Goal: Task Accomplishment & Management: Use online tool/utility

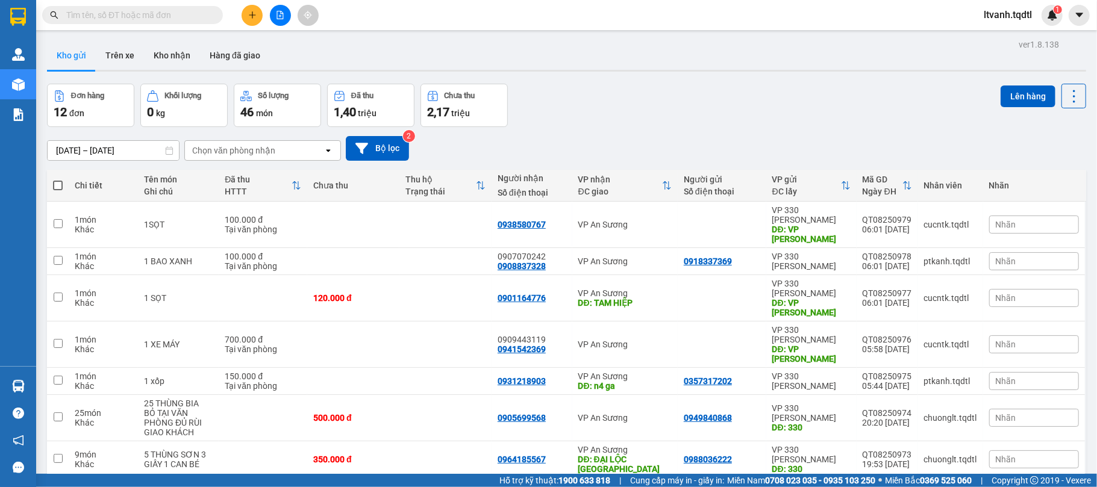
click at [273, 16] on button at bounding box center [280, 15] width 21 height 21
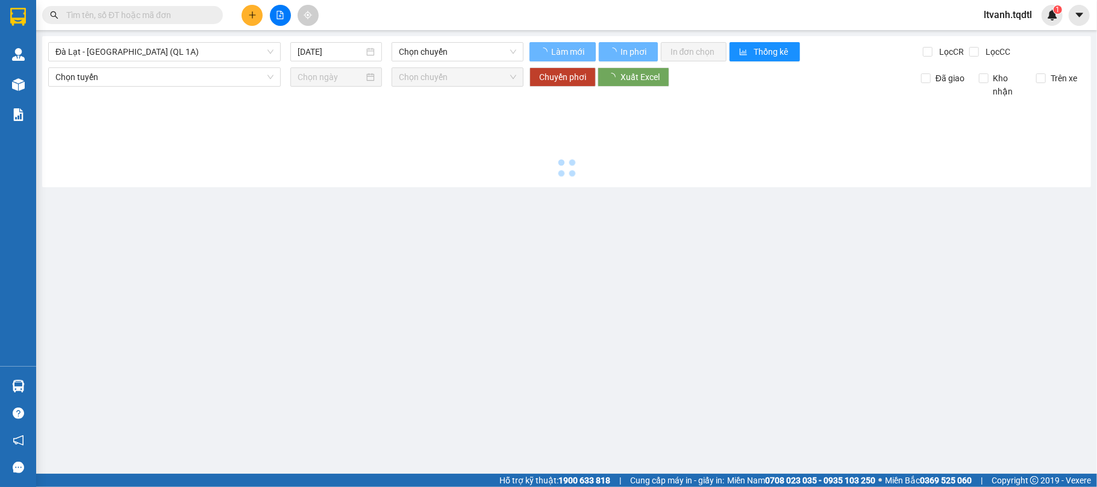
type input "[DATE]"
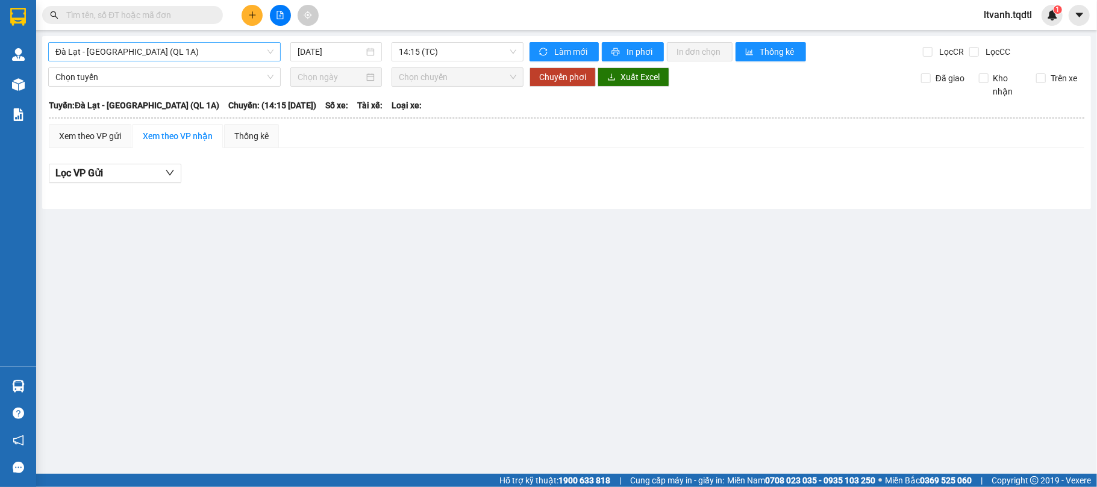
click at [266, 48] on span "Đà Lạt - [GEOGRAPHIC_DATA] (QL 1A)" at bounding box center [164, 52] width 218 height 18
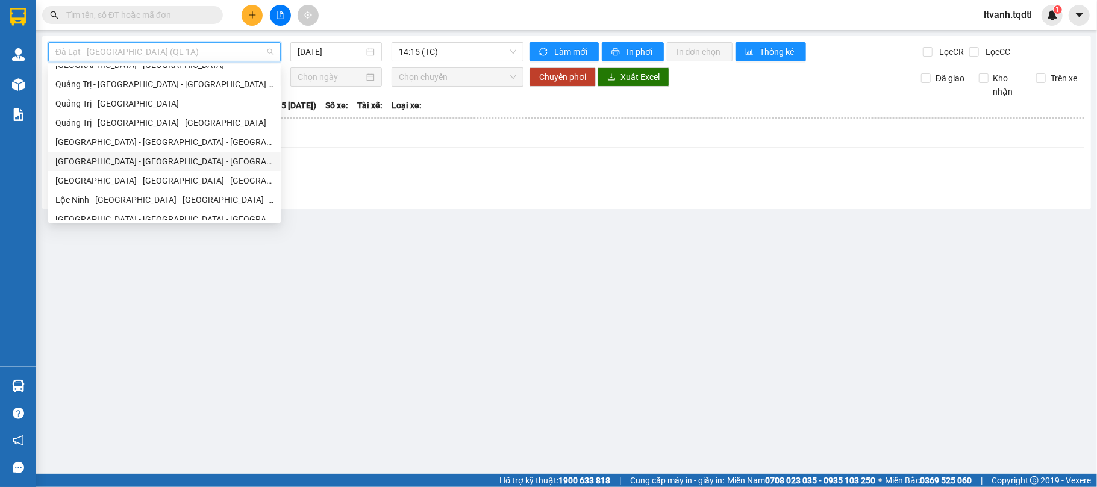
scroll to position [161, 0]
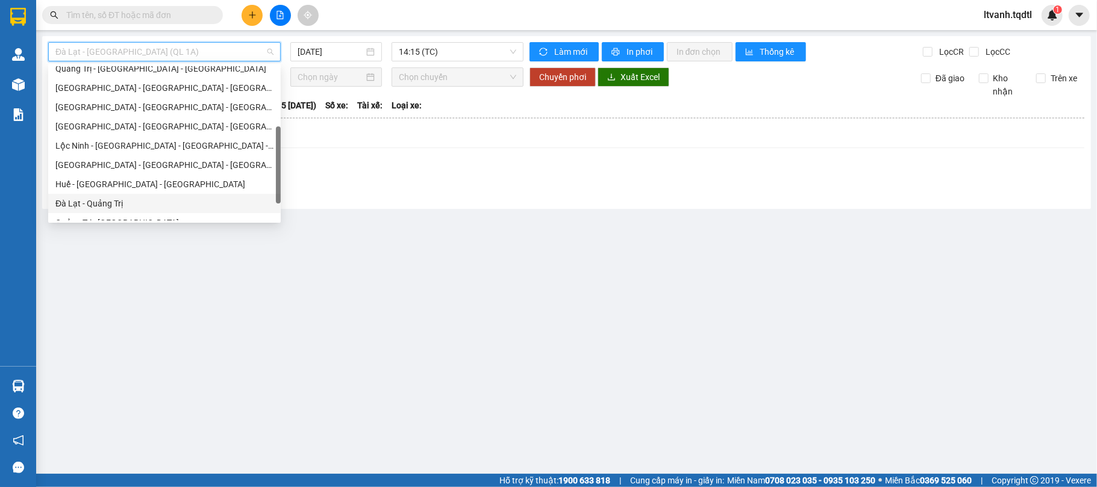
click at [121, 203] on div "Đà Lạt - Quảng Trị" at bounding box center [164, 203] width 218 height 13
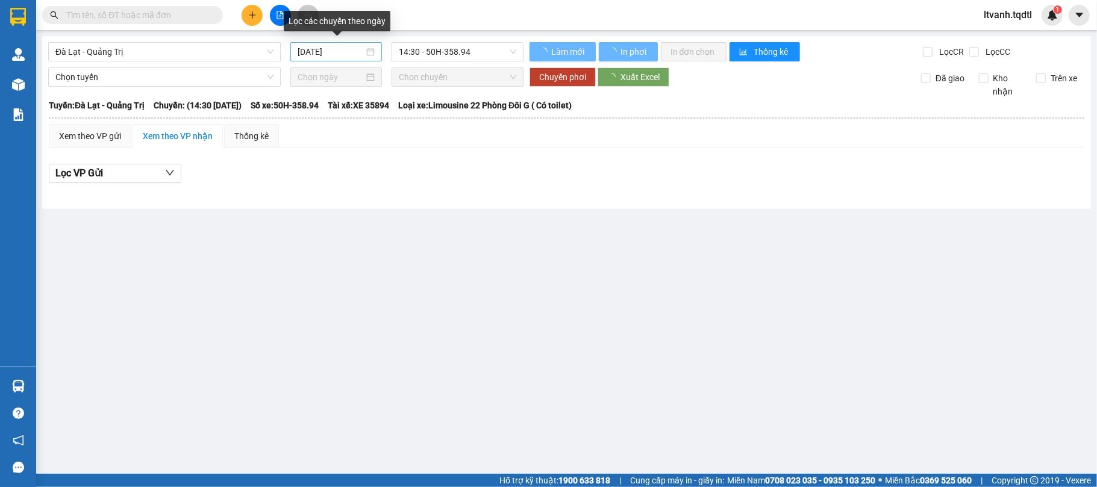
click at [372, 54] on div "[DATE]" at bounding box center [335, 51] width 77 height 13
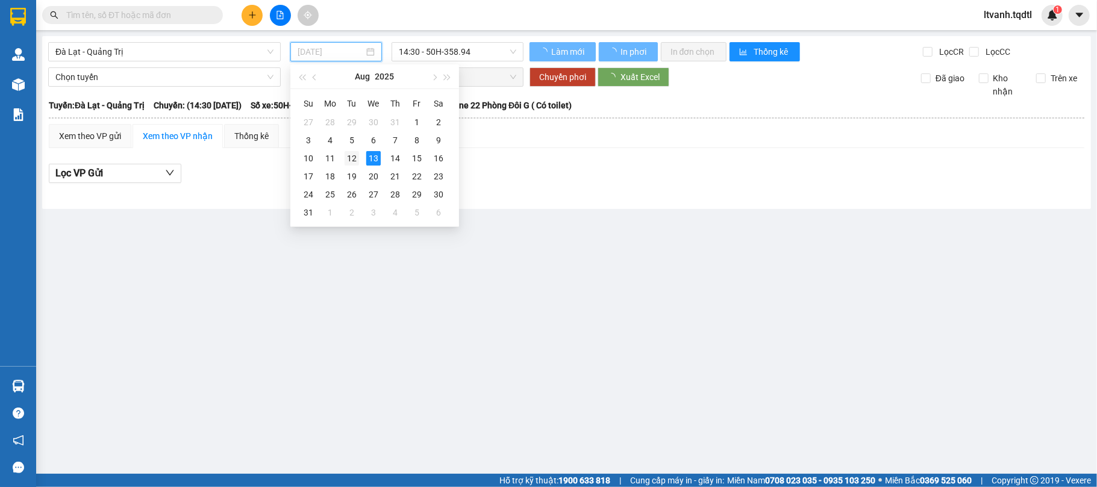
click at [356, 153] on div "12" at bounding box center [351, 158] width 14 height 14
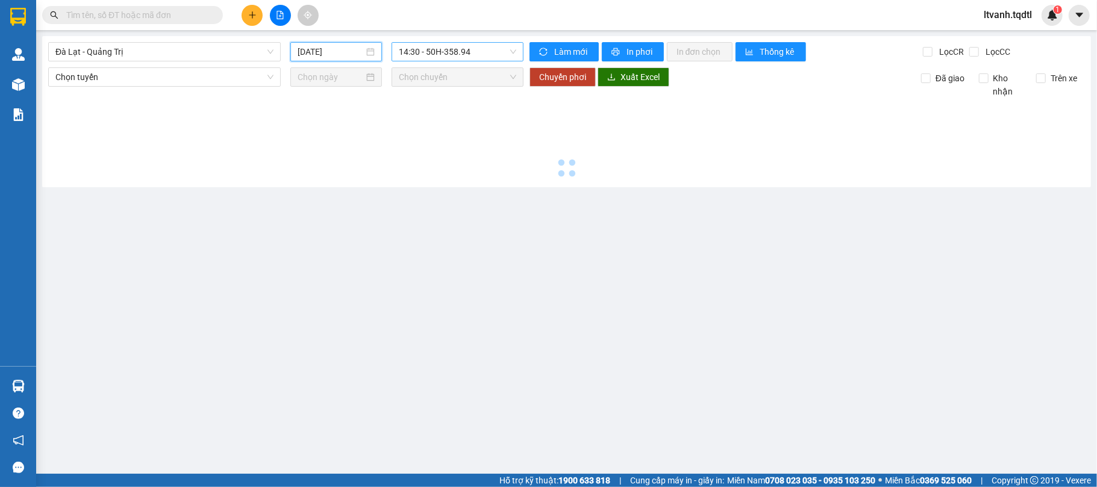
type input "[DATE]"
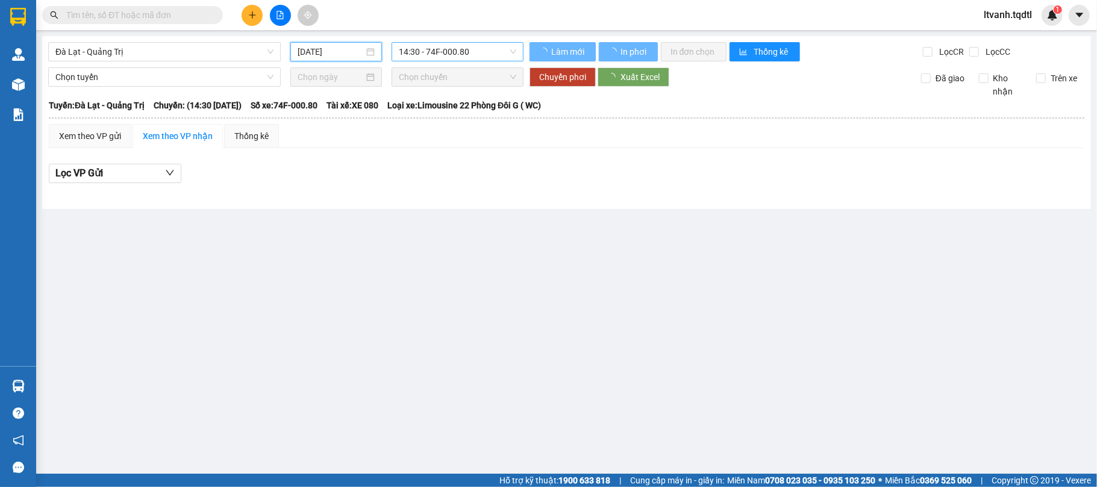
click at [507, 49] on span "14:30 - 74F-000.80" at bounding box center [457, 52] width 117 height 18
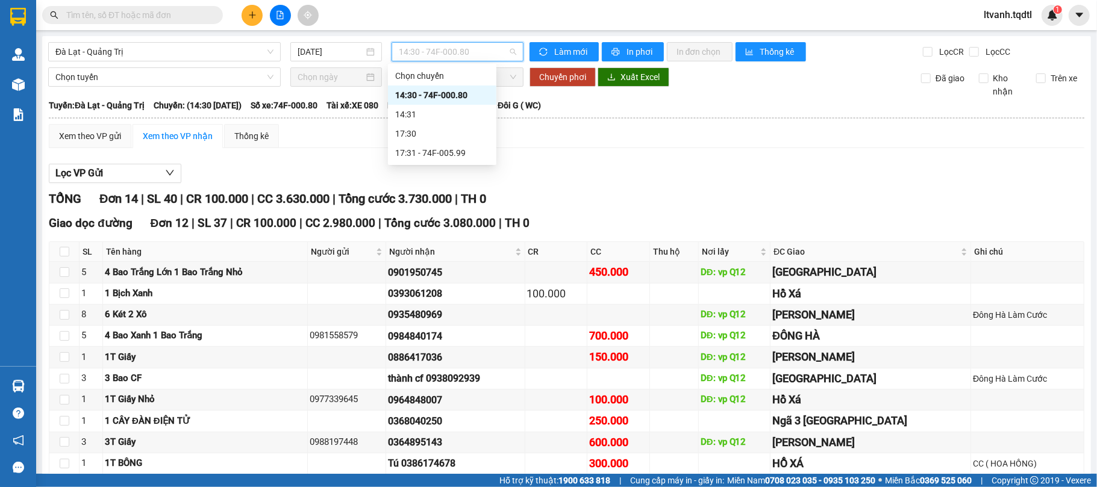
click at [447, 90] on div "14:30 - 74F-000.80" at bounding box center [442, 95] width 94 height 13
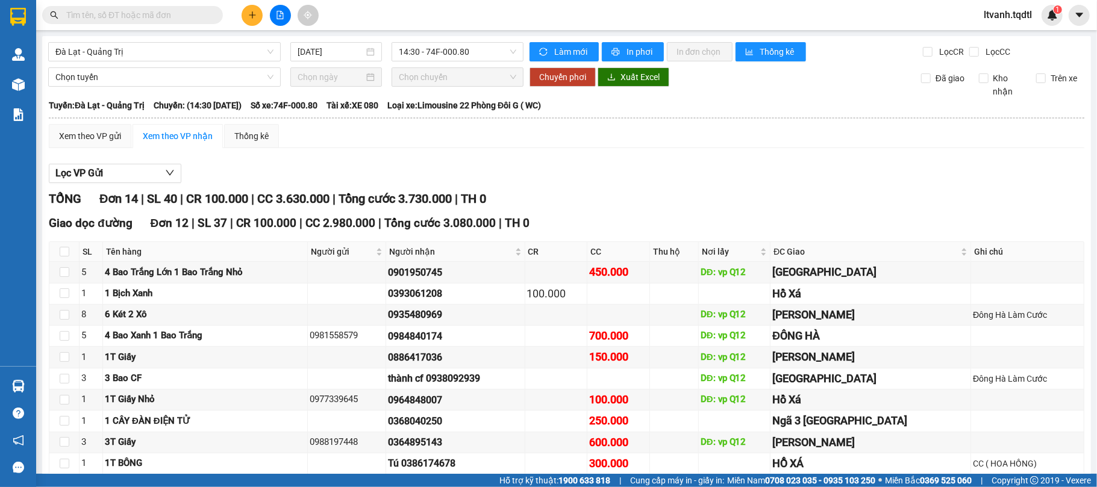
click at [490, 143] on div "Xem theo VP gửi Xem theo VP nhận Thống kê" at bounding box center [566, 136] width 1035 height 24
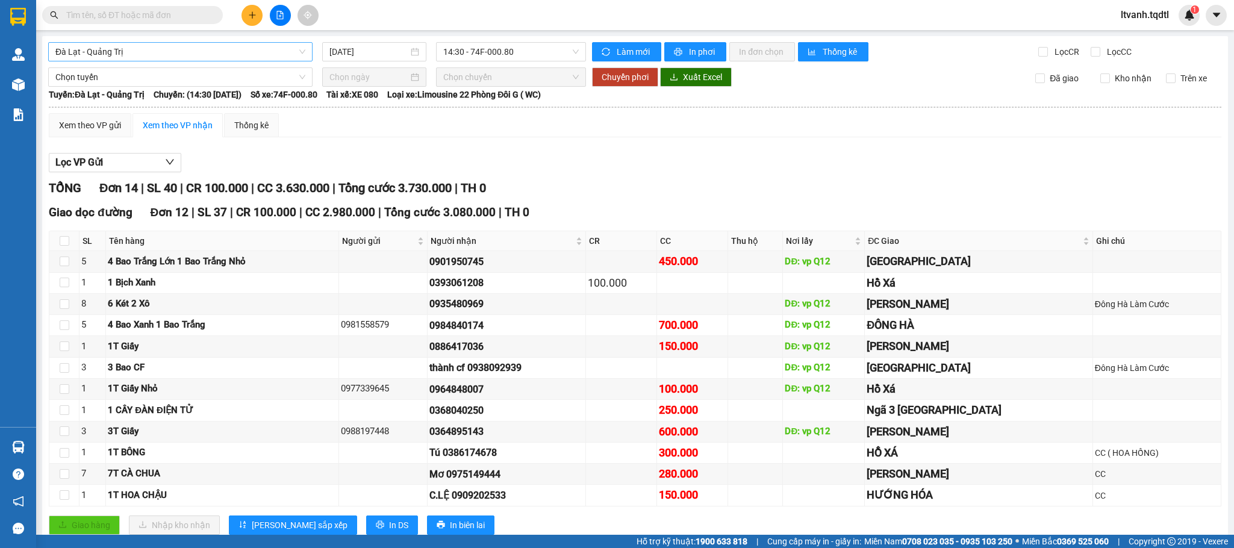
click at [297, 48] on span "Đà Lạt - Quảng Trị" at bounding box center [180, 52] width 250 height 18
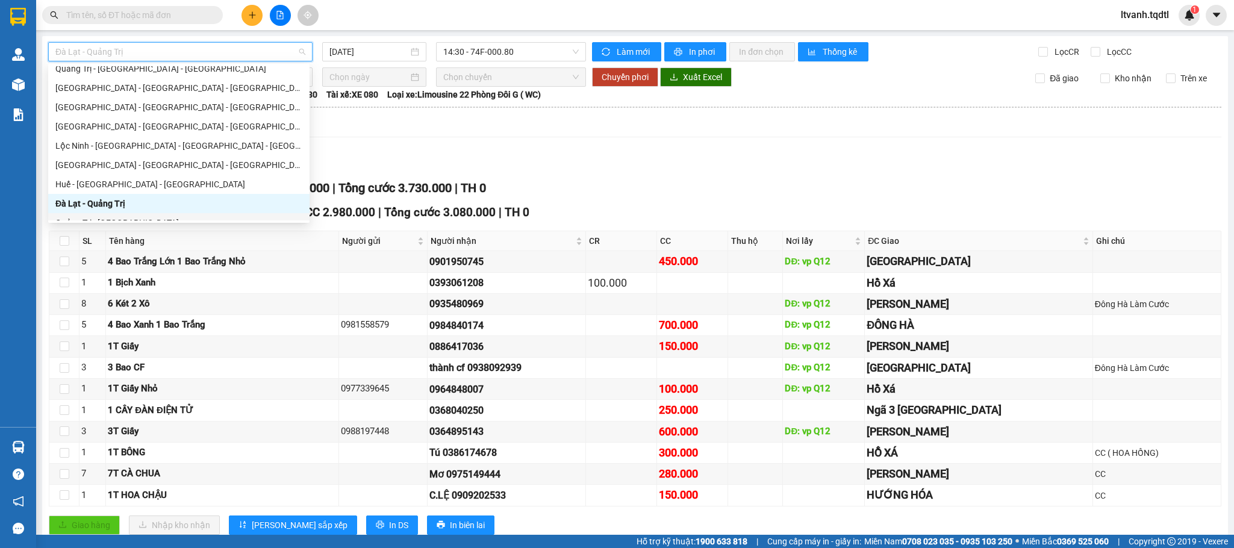
click at [120, 216] on div "Quảng Trị - [GEOGRAPHIC_DATA]" at bounding box center [178, 222] width 247 height 13
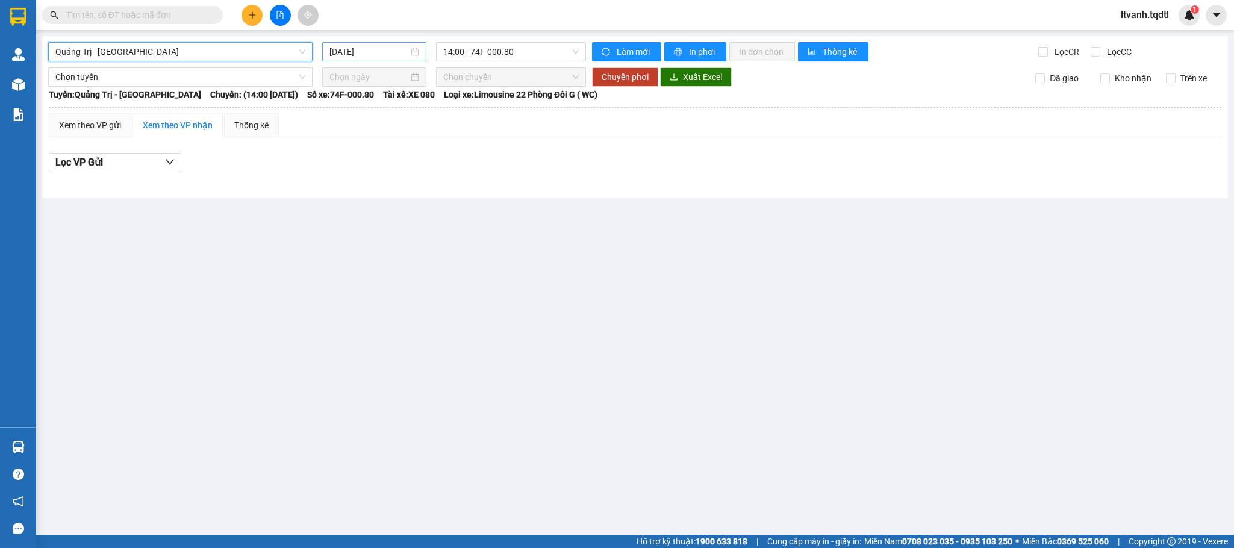
click at [407, 49] on input "[DATE]" at bounding box center [368, 51] width 79 height 13
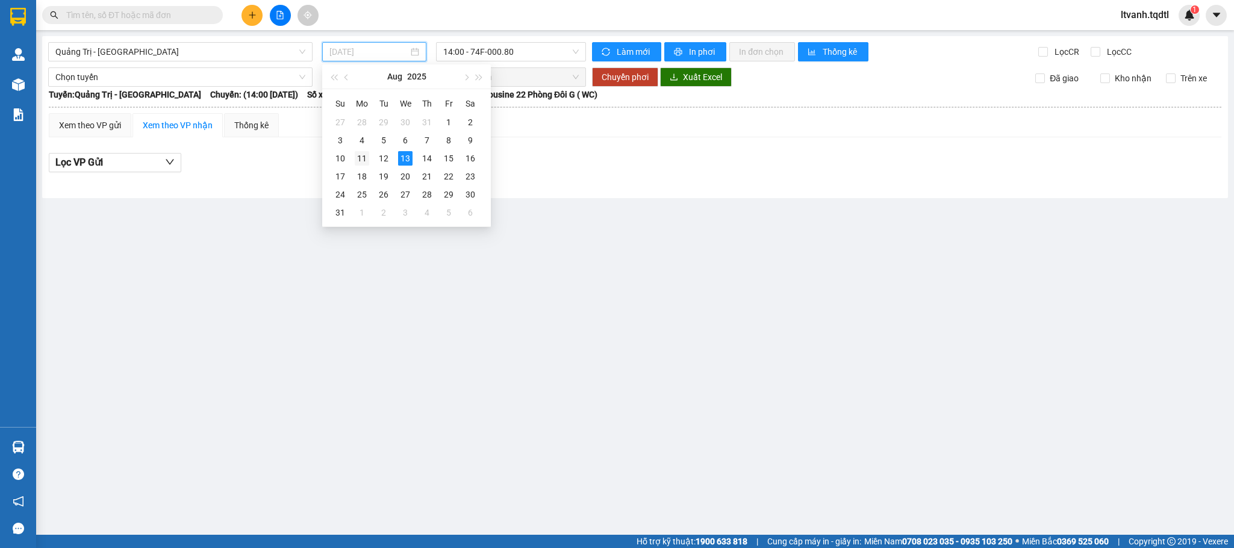
click at [358, 163] on div "11" at bounding box center [362, 158] width 14 height 14
type input "[DATE]"
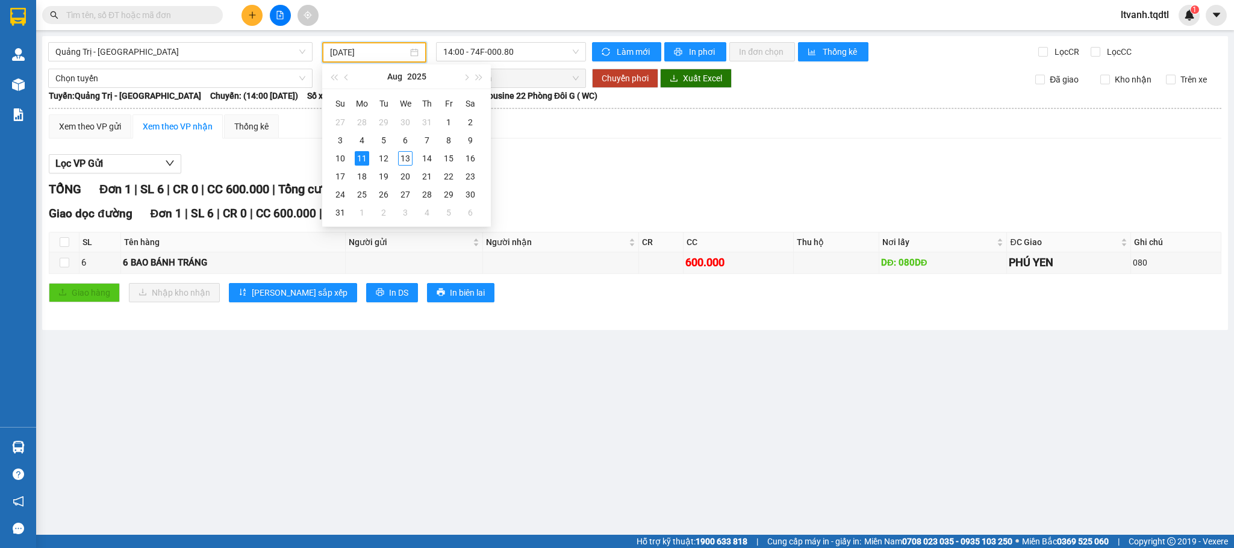
click at [707, 169] on div "Lọc VP Gửi" at bounding box center [635, 164] width 1172 height 20
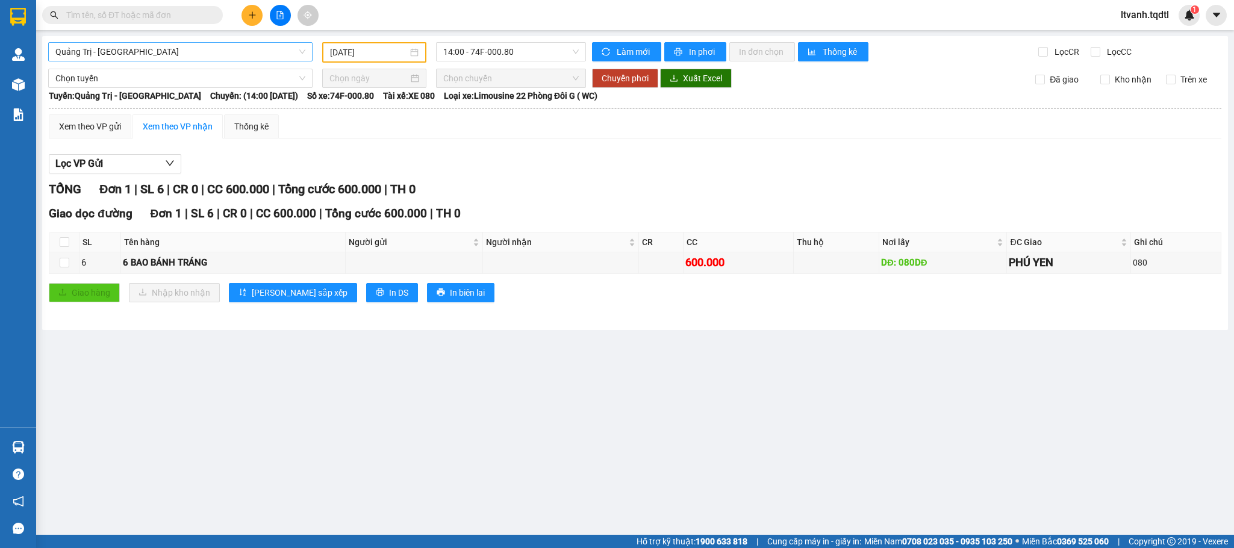
click at [156, 58] on span "Quảng Trị - [GEOGRAPHIC_DATA]" at bounding box center [180, 52] width 250 height 18
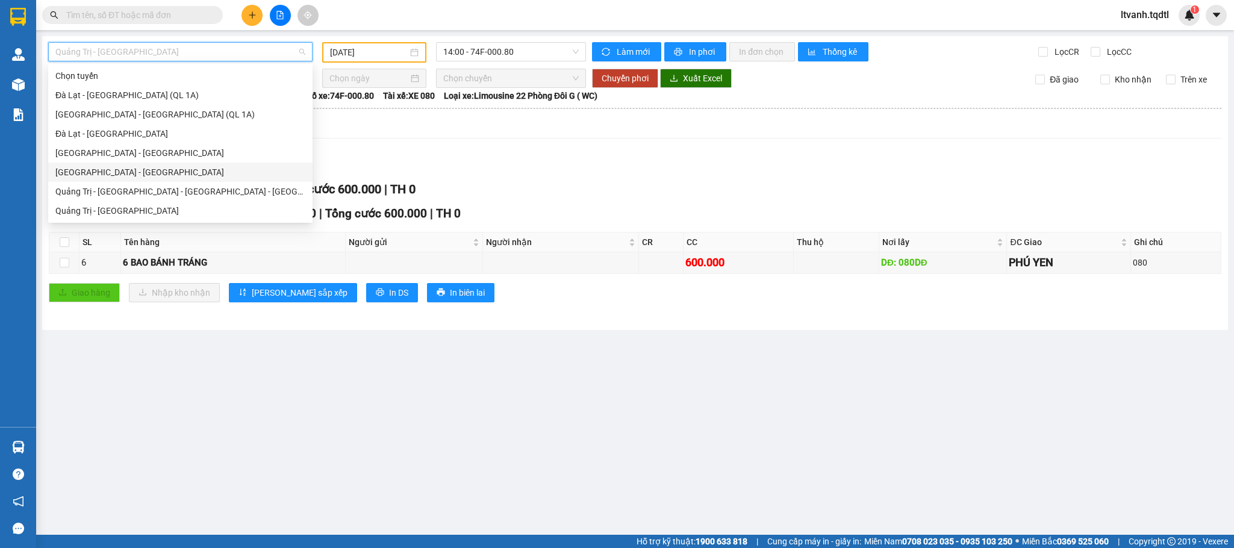
click at [123, 166] on div "[GEOGRAPHIC_DATA] - [GEOGRAPHIC_DATA]" at bounding box center [180, 172] width 250 height 13
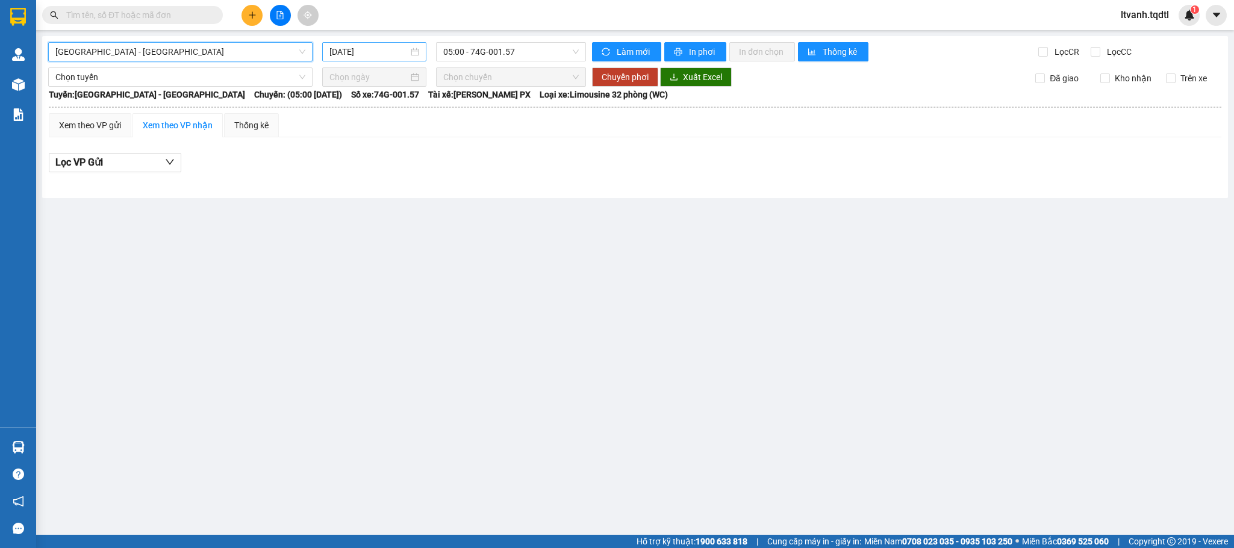
click at [411, 53] on div "[DATE]" at bounding box center [374, 51] width 90 height 13
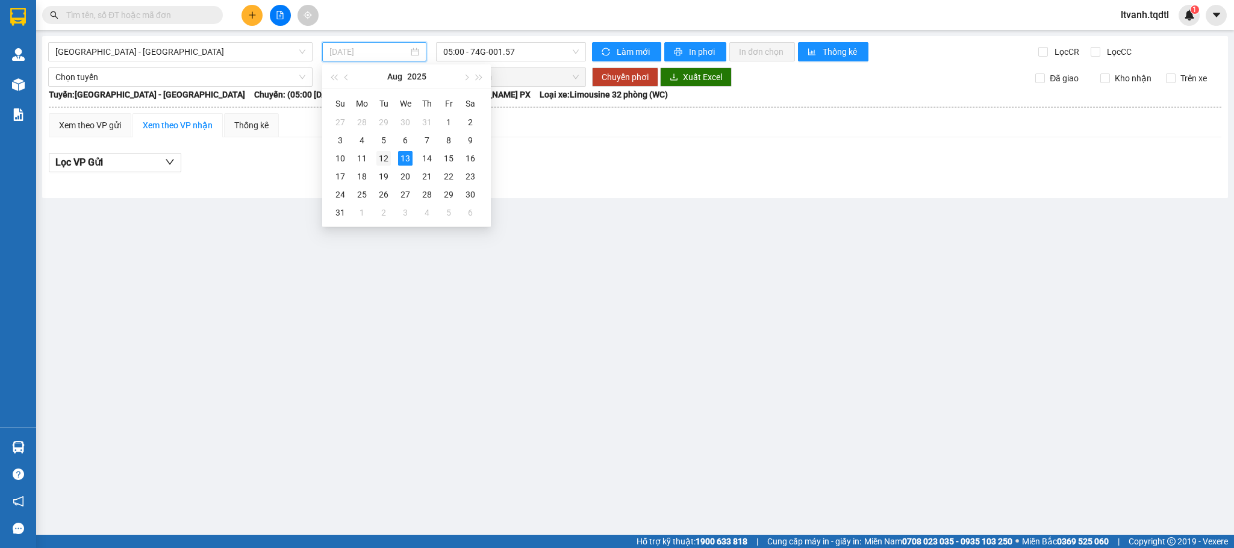
click at [384, 158] on div "12" at bounding box center [383, 158] width 14 height 14
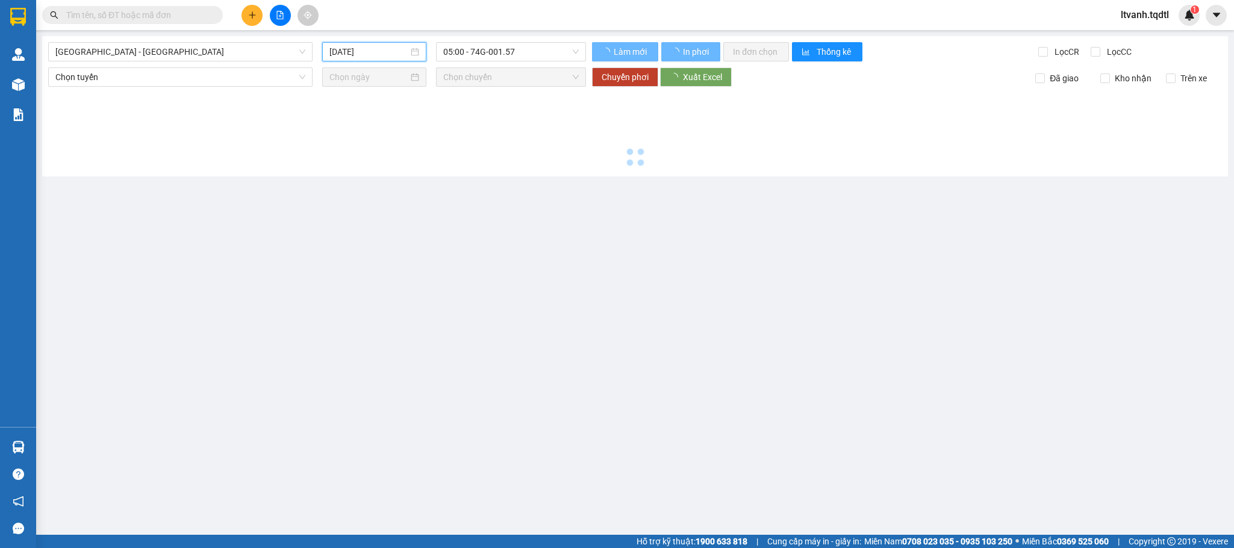
type input "[DATE]"
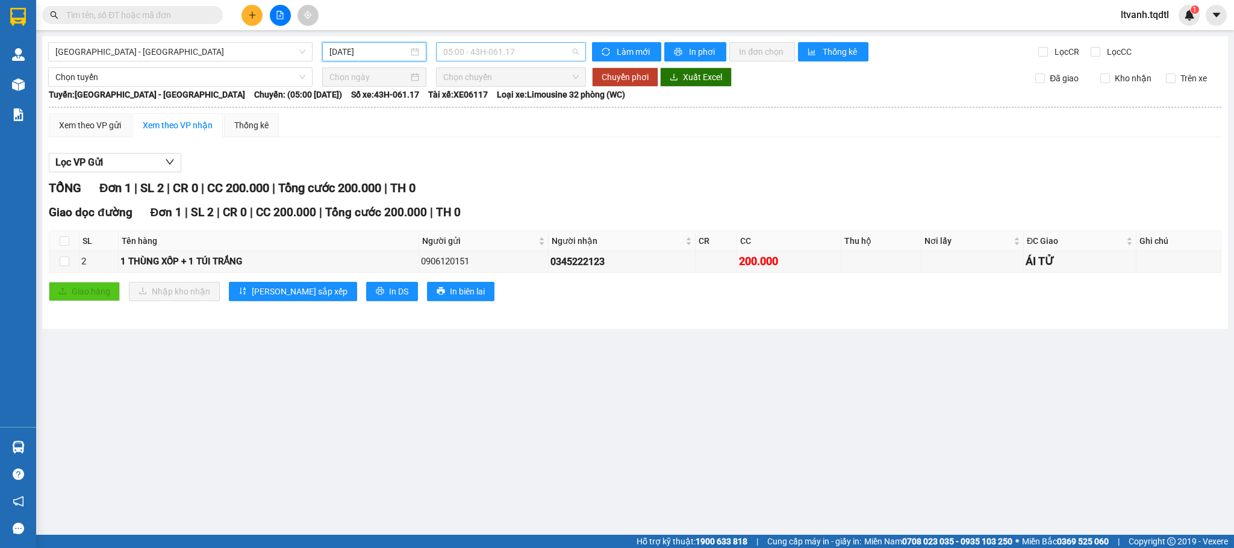
click at [573, 51] on span "05:00 - 43H-061.17" at bounding box center [510, 52] width 135 height 18
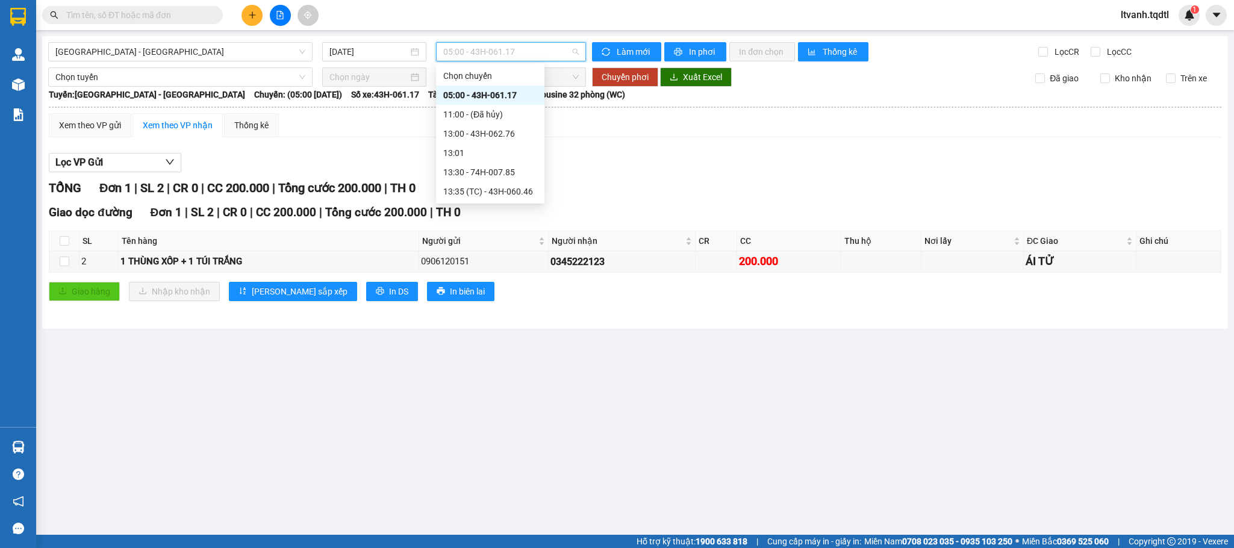
click at [519, 91] on div "05:00 - 43H-061.17" at bounding box center [490, 95] width 94 height 13
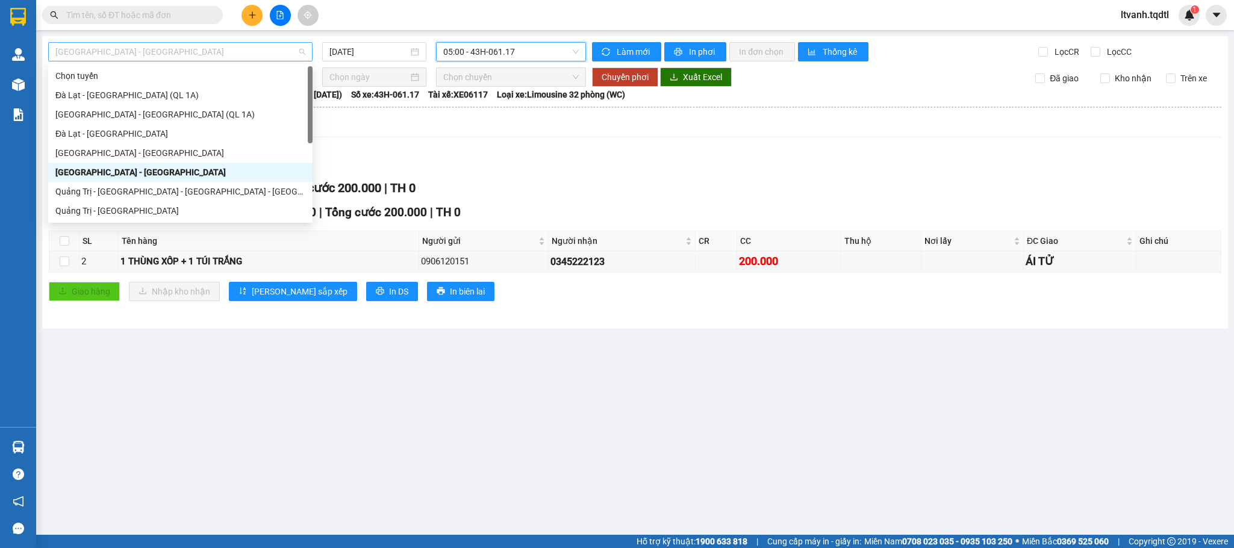
click at [300, 51] on span "[GEOGRAPHIC_DATA] - [GEOGRAPHIC_DATA]" at bounding box center [180, 52] width 250 height 18
click at [150, 211] on div "Quảng Trị - [GEOGRAPHIC_DATA]" at bounding box center [180, 210] width 250 height 13
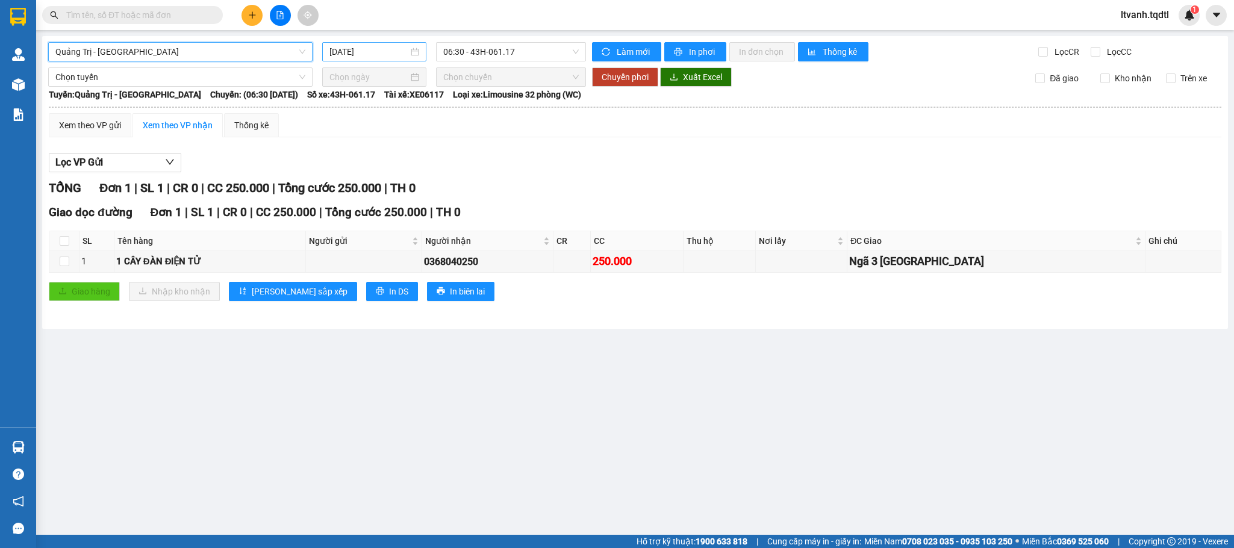
click at [418, 55] on div "[DATE]" at bounding box center [374, 51] width 90 height 13
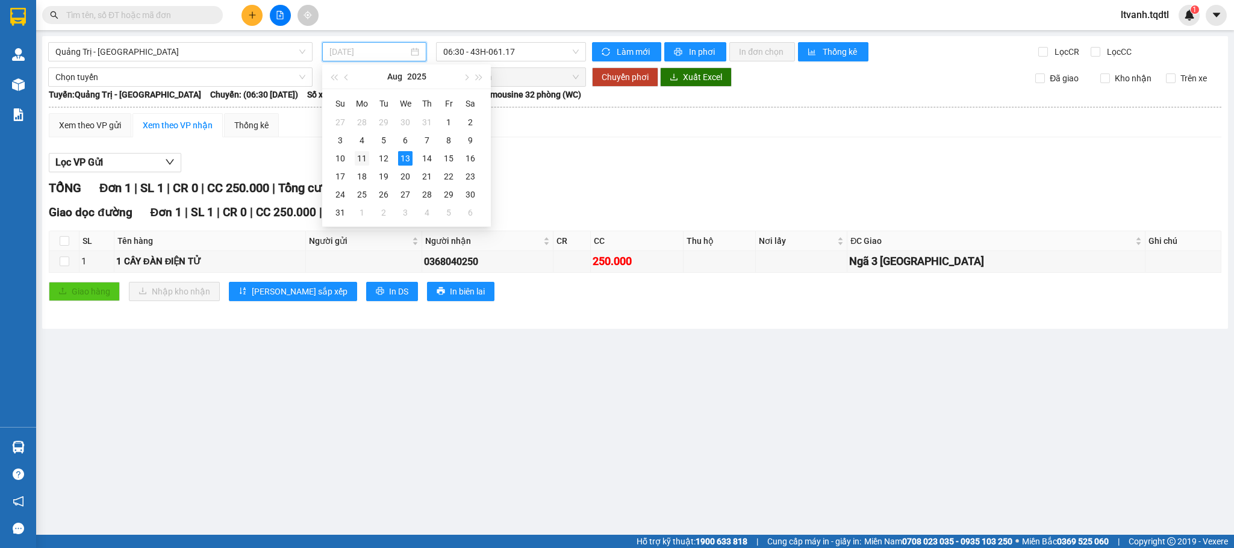
click at [355, 159] on div "11" at bounding box center [362, 158] width 14 height 14
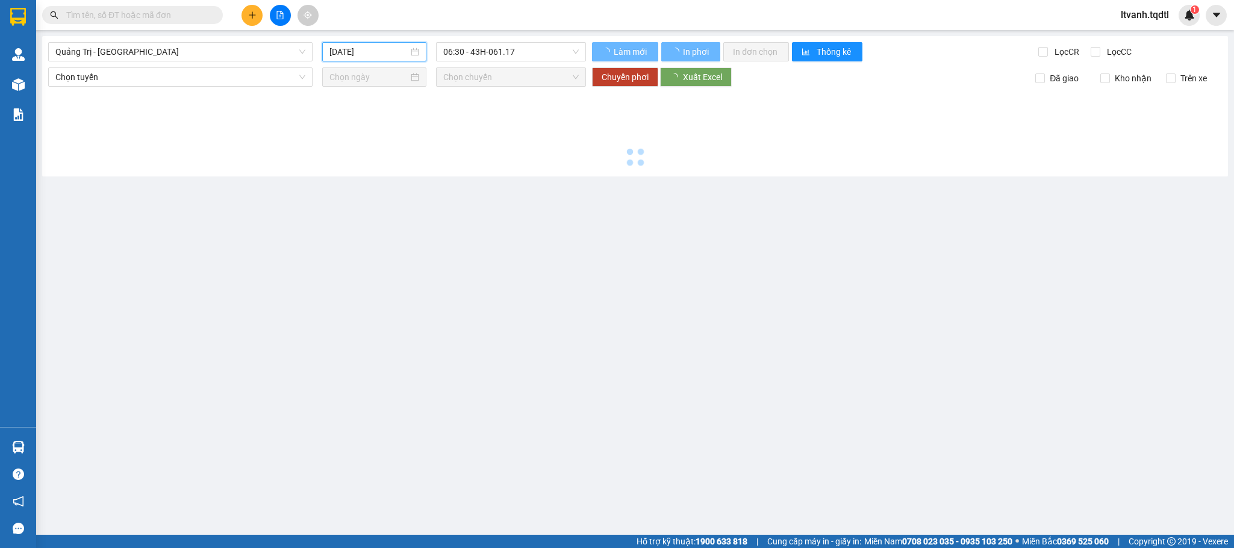
type input "[DATE]"
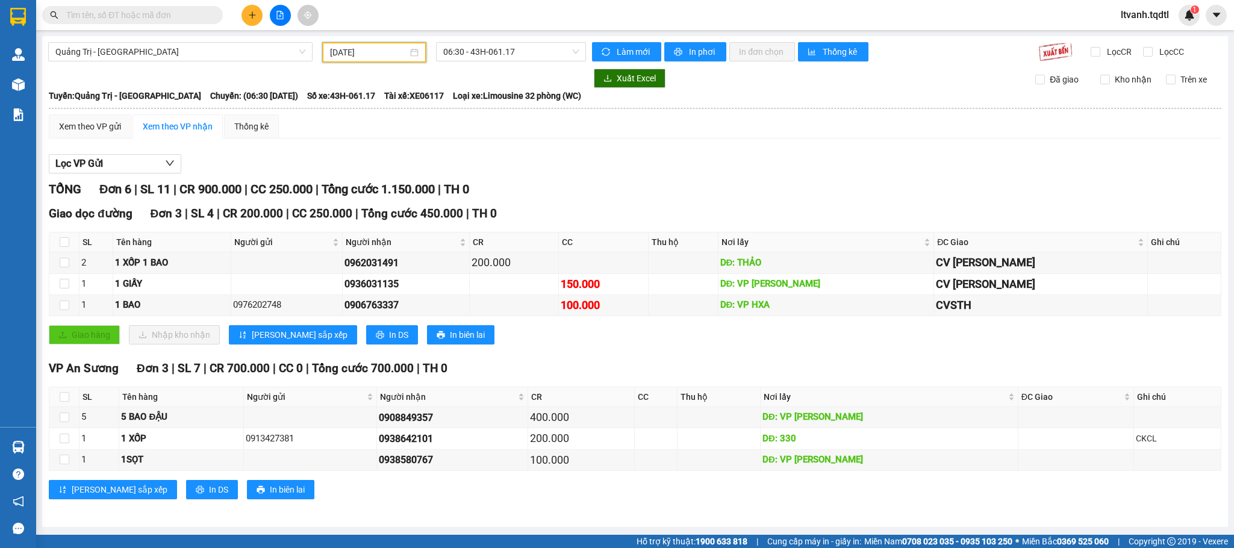
scroll to position [1, 0]
click at [528, 141] on div "Xem theo VP gửi Xem theo VP nhận Thống kê Lọc VP Gửi TỔNG Đơn 6 | SL 11 | CR 9…" at bounding box center [635, 314] width 1172 height 400
